Goal: Information Seeking & Learning: Find specific page/section

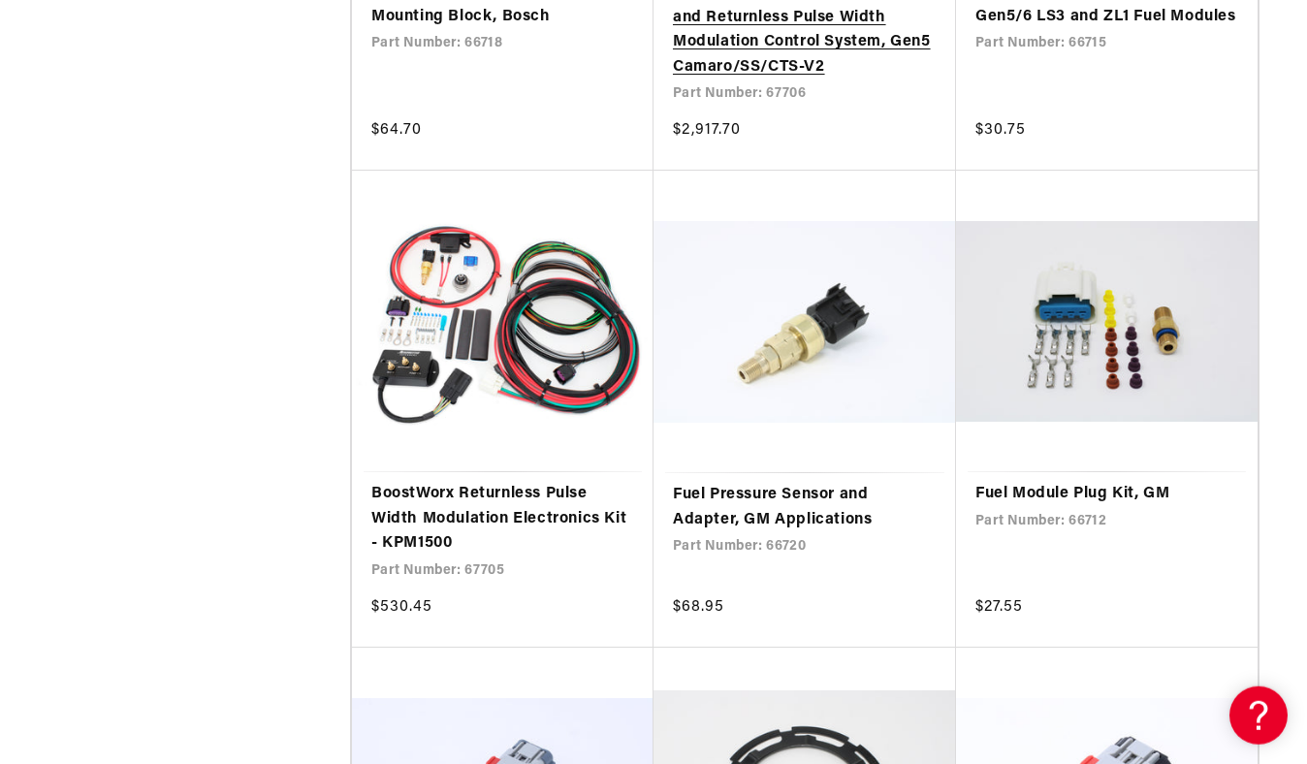
scroll to position [3301, 0]
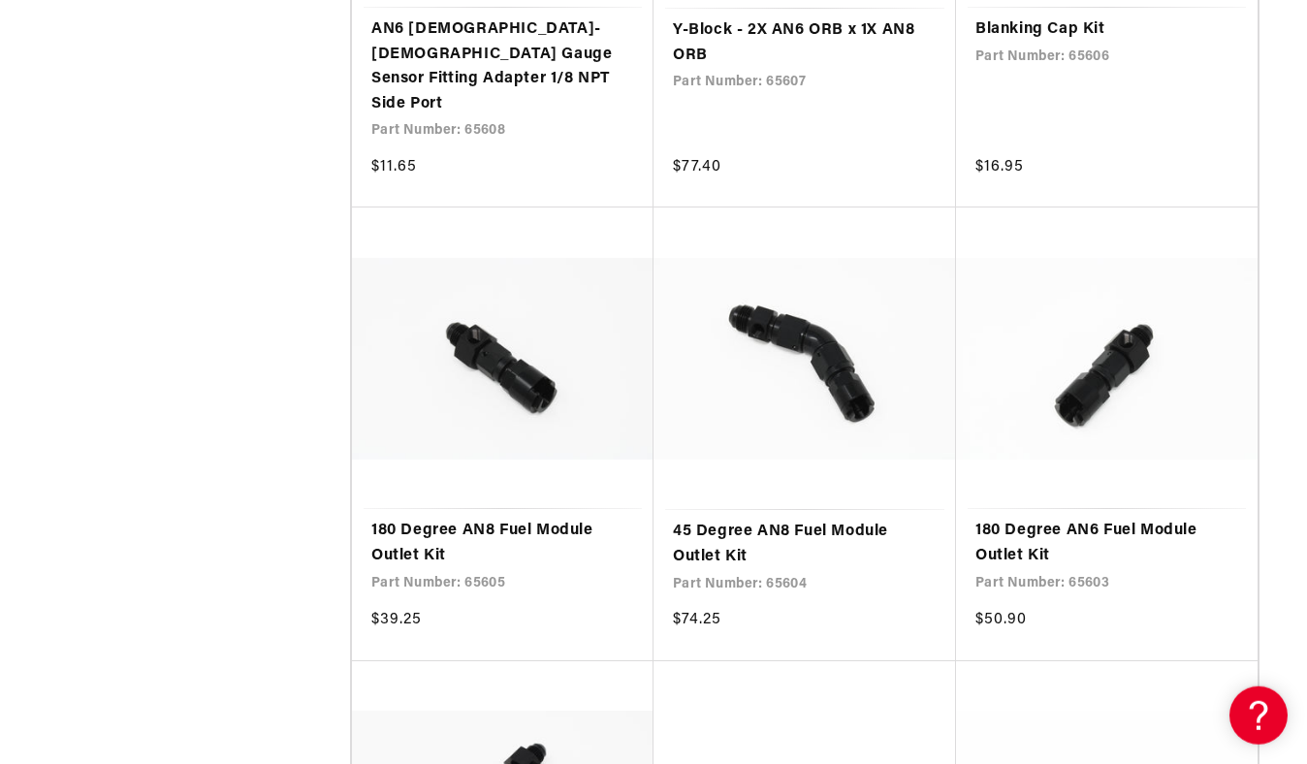
scroll to position [7193, 0]
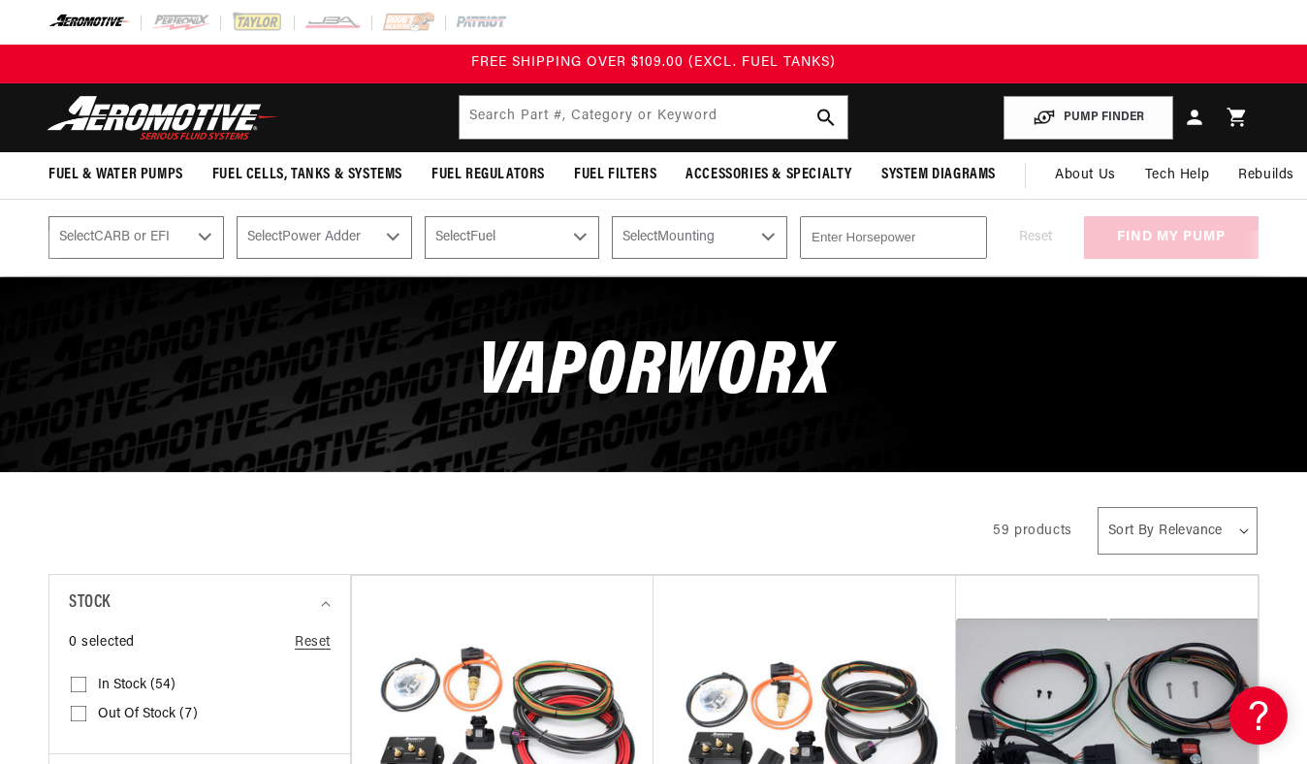
select select "Fuel-Injected"
select select "Yes-Forced-Induction"
select select "Gas"
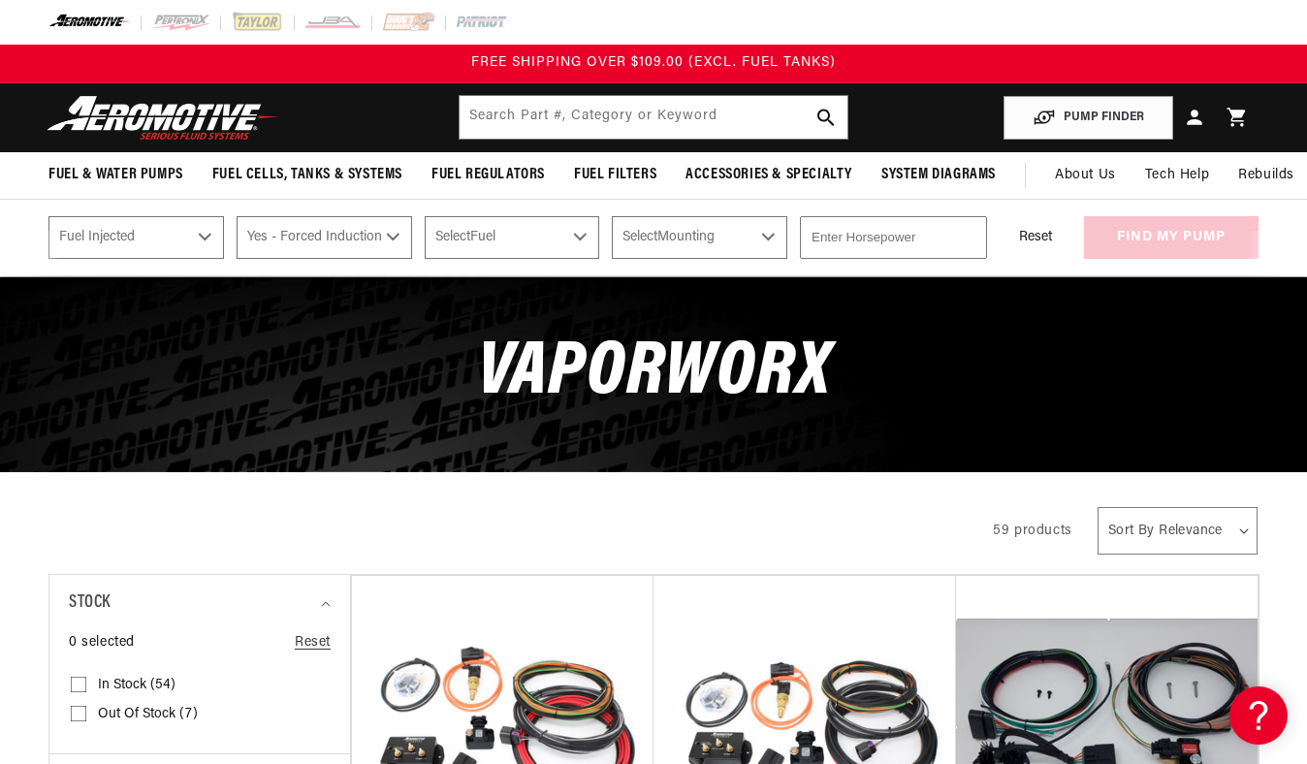
select select "Gas"
select select "In-Tank"
click at [1035, 237] on button "Reset" at bounding box center [1035, 237] width 72 height 43
select select "CARB or EFI"
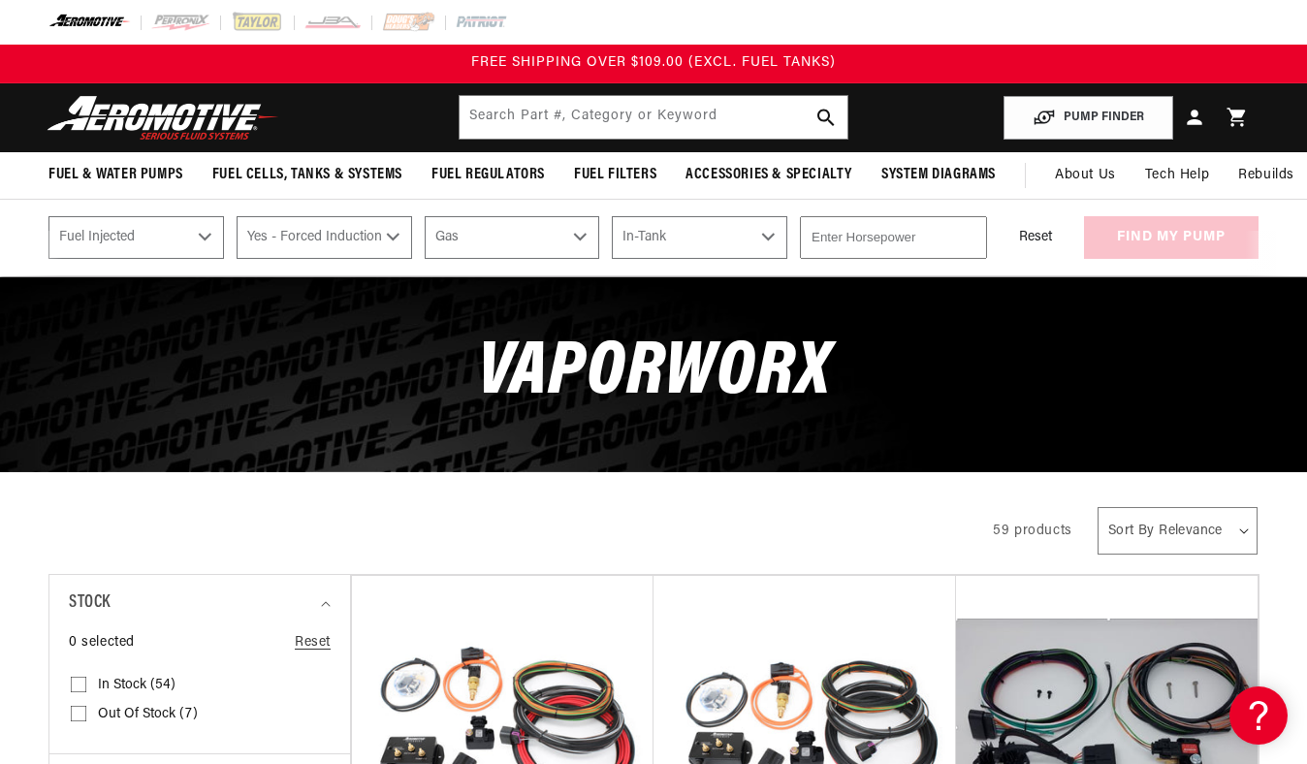
select select "Power Adder"
select select "Fuel"
select select "Mounting"
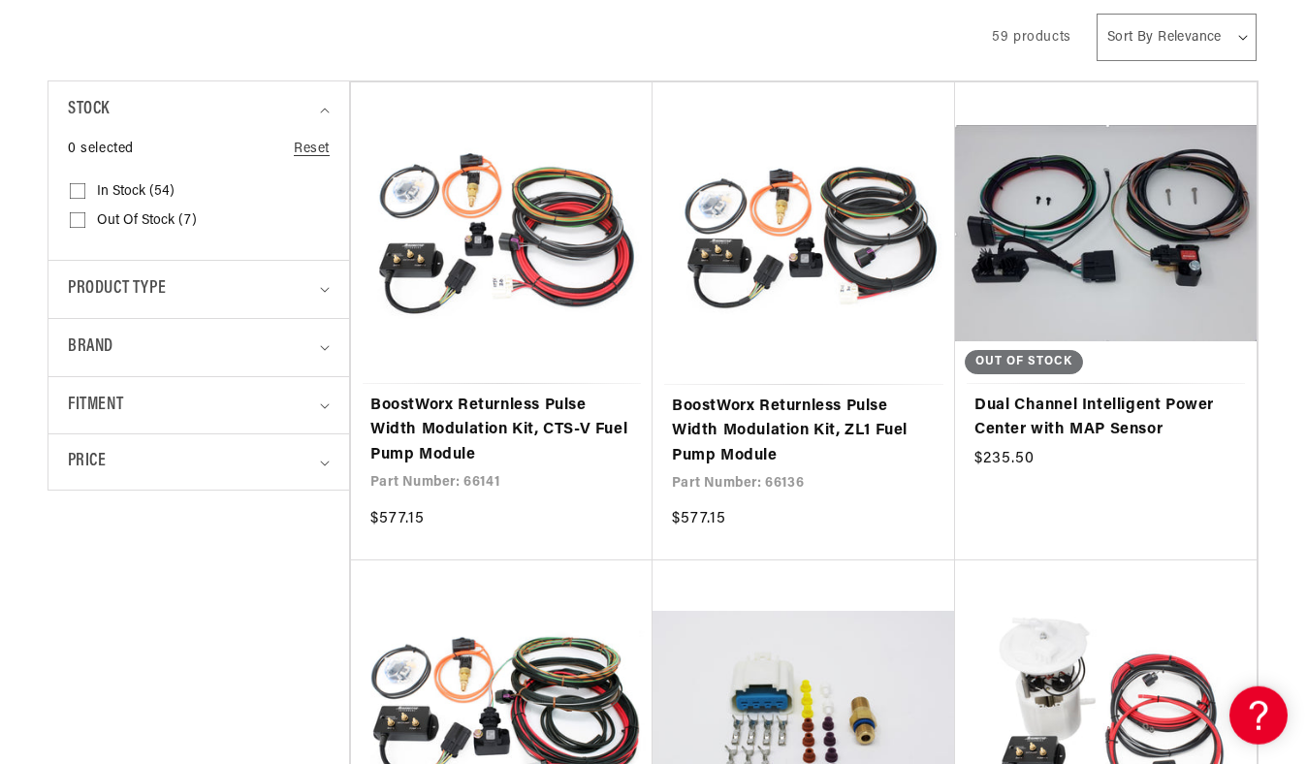
scroll to position [493, 0]
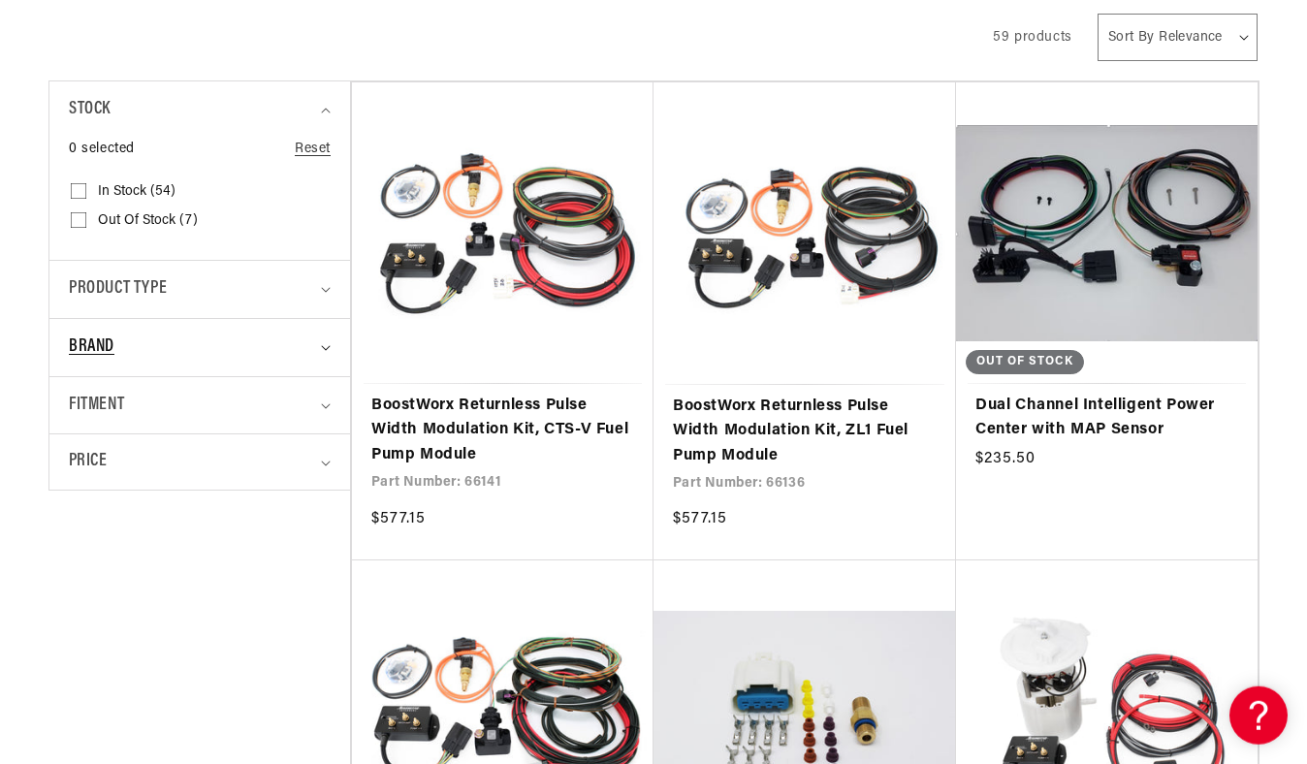
click at [329, 340] on summary "Brand" at bounding box center [200, 347] width 262 height 57
click at [145, 421] on span "VaporWorx (59)" at bounding box center [145, 429] width 94 height 17
click at [86, 425] on input "VaporWorx (59) VaporWorx (59 products)" at bounding box center [79, 433] width 16 height 16
checkbox input "true"
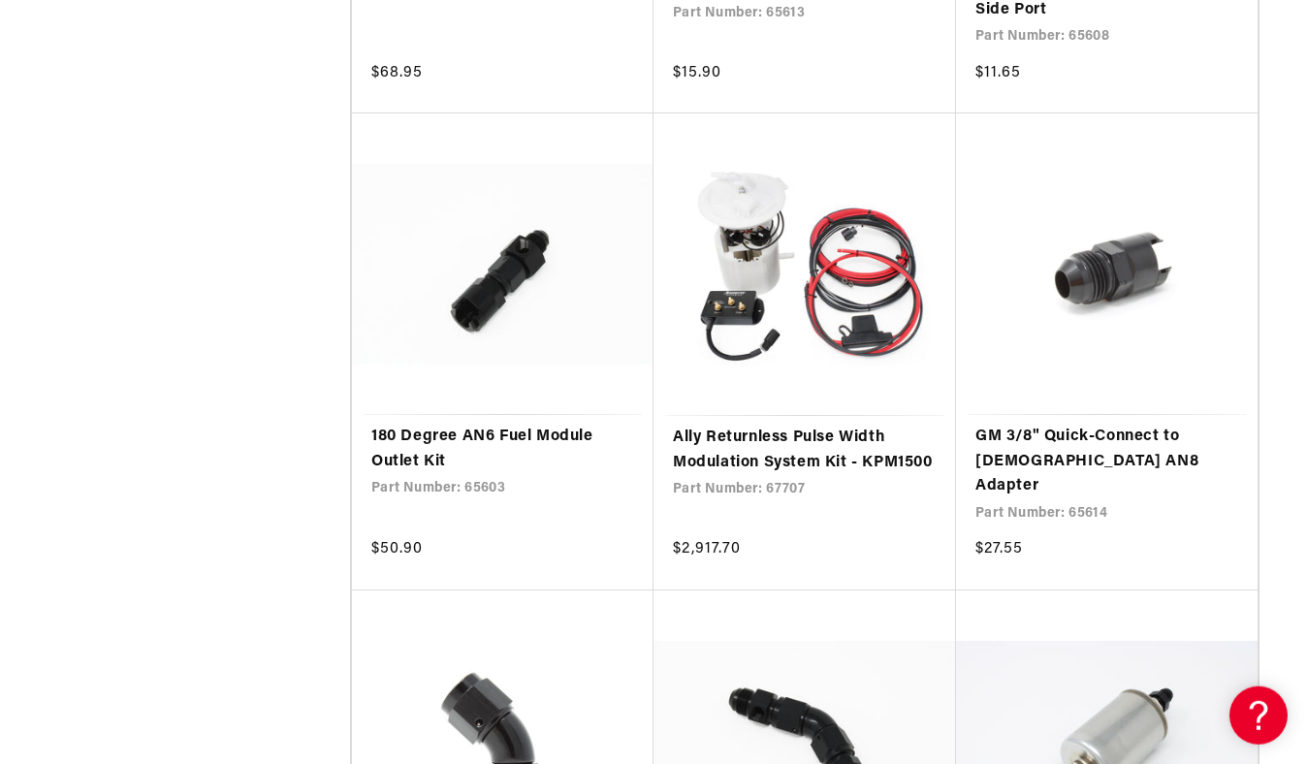
scroll to position [3295, 0]
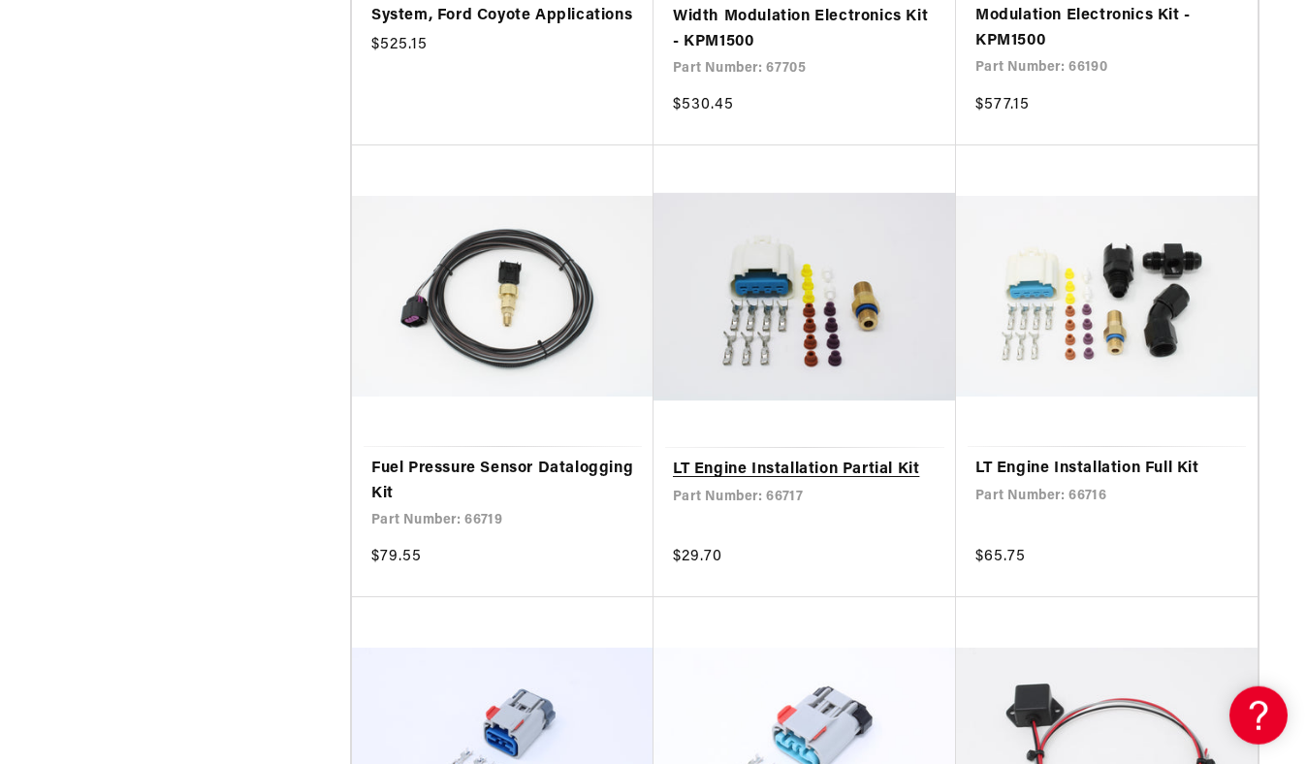
scroll to position [7278, 0]
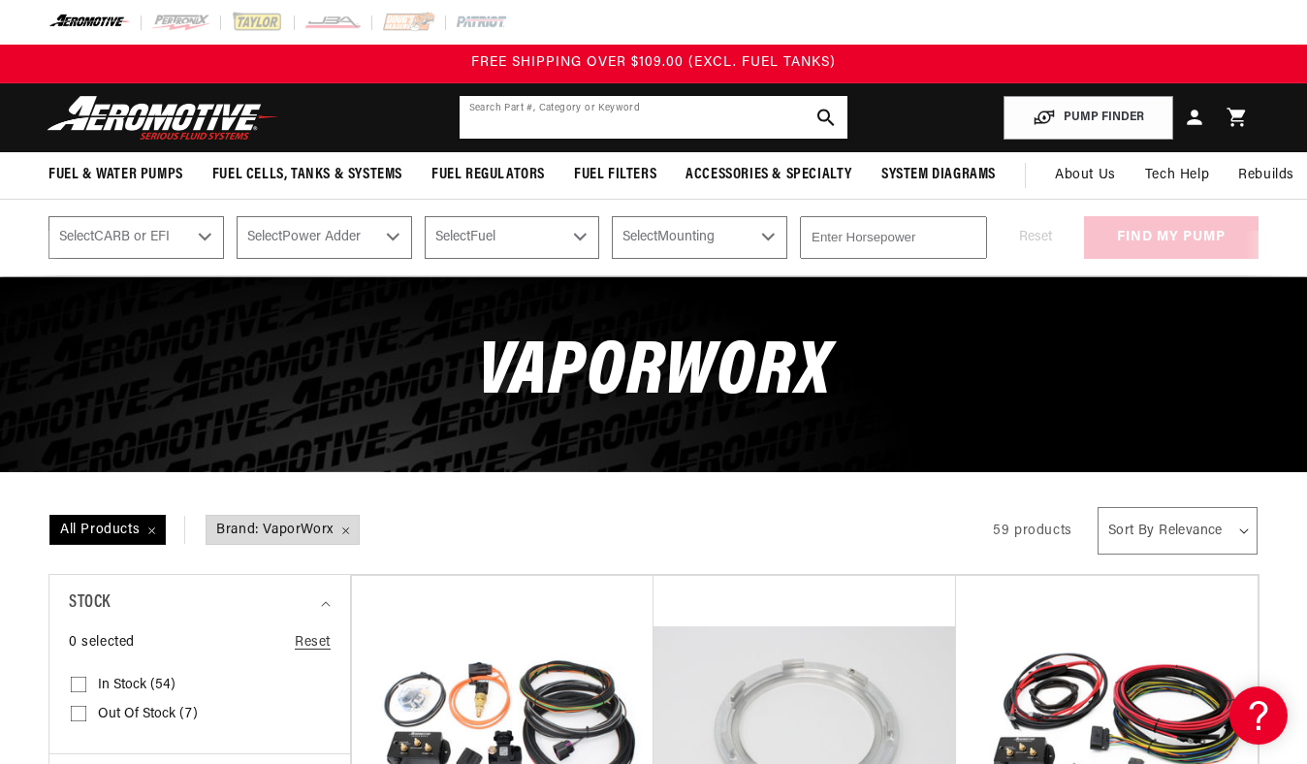
click at [738, 109] on input "text" at bounding box center [653, 117] width 389 height 43
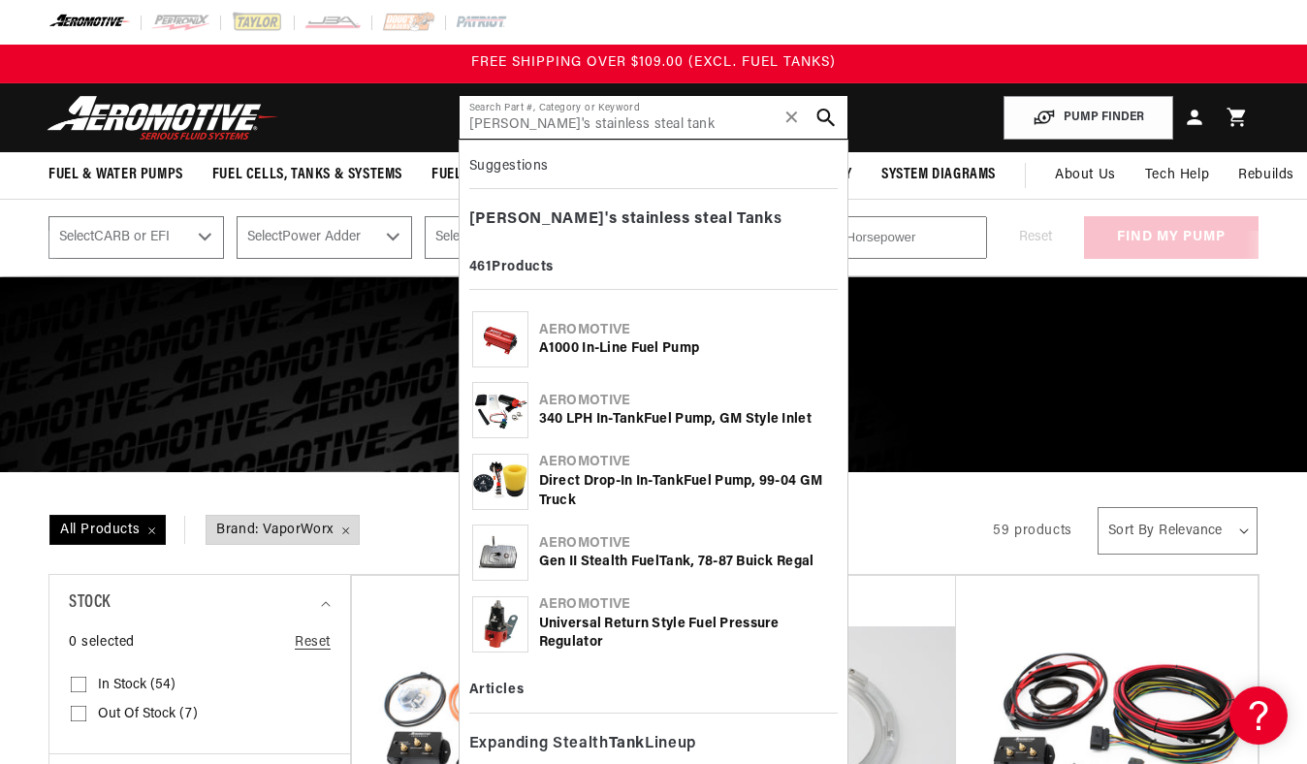
type input "[PERSON_NAME]'s stainless steal tank"
click at [823, 118] on icon "search button" at bounding box center [826, 118] width 18 height 18
